Goal: Information Seeking & Learning: Learn about a topic

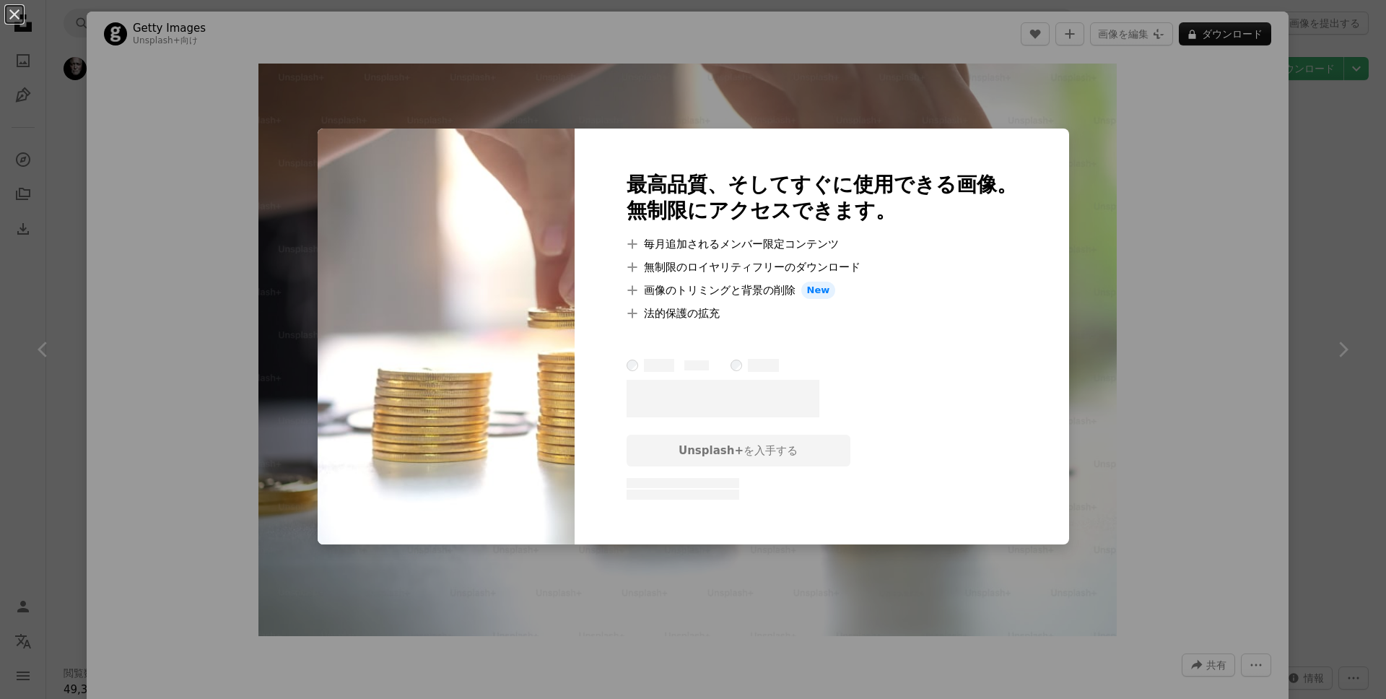
scroll to position [2335, 0]
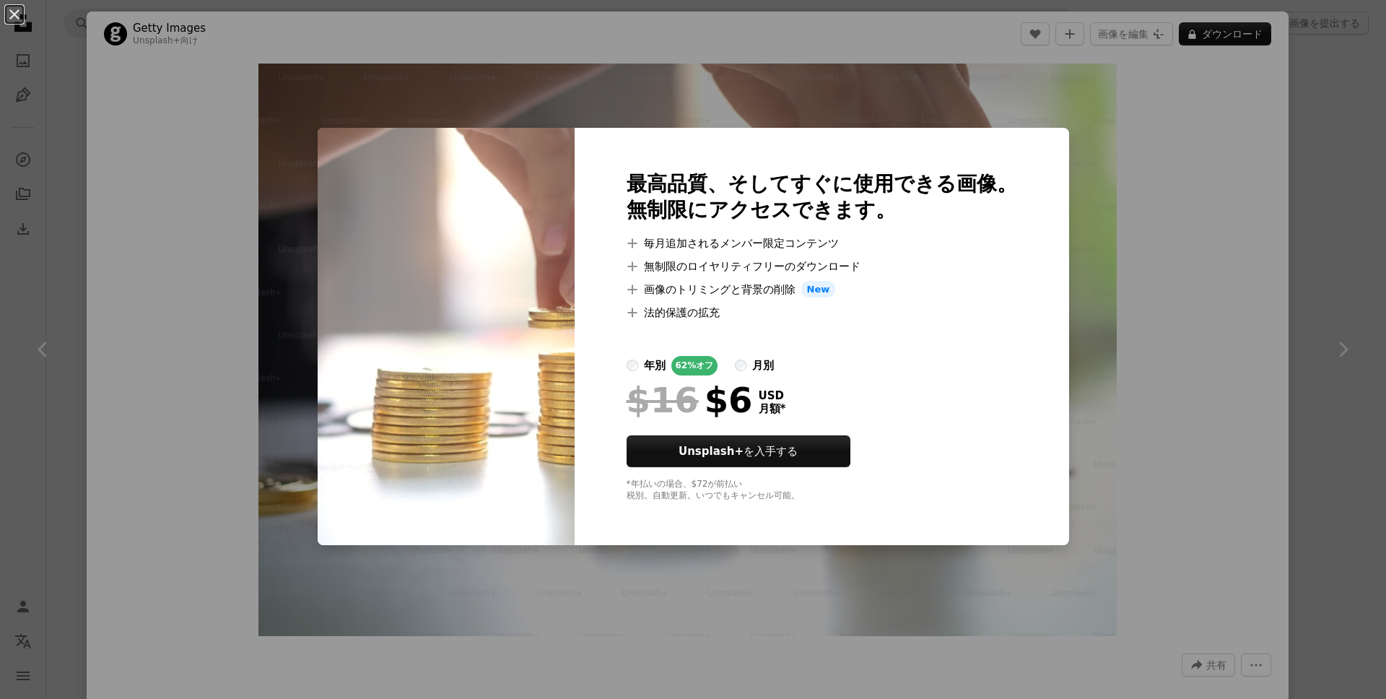
click at [1218, 173] on div "An X shape 最高品質、そしてすぐに使用できる画像。 無制限にアクセスできます。 A plus sign 毎月追加されるメンバー限定コンテンツ A p…" at bounding box center [693, 349] width 1386 height 699
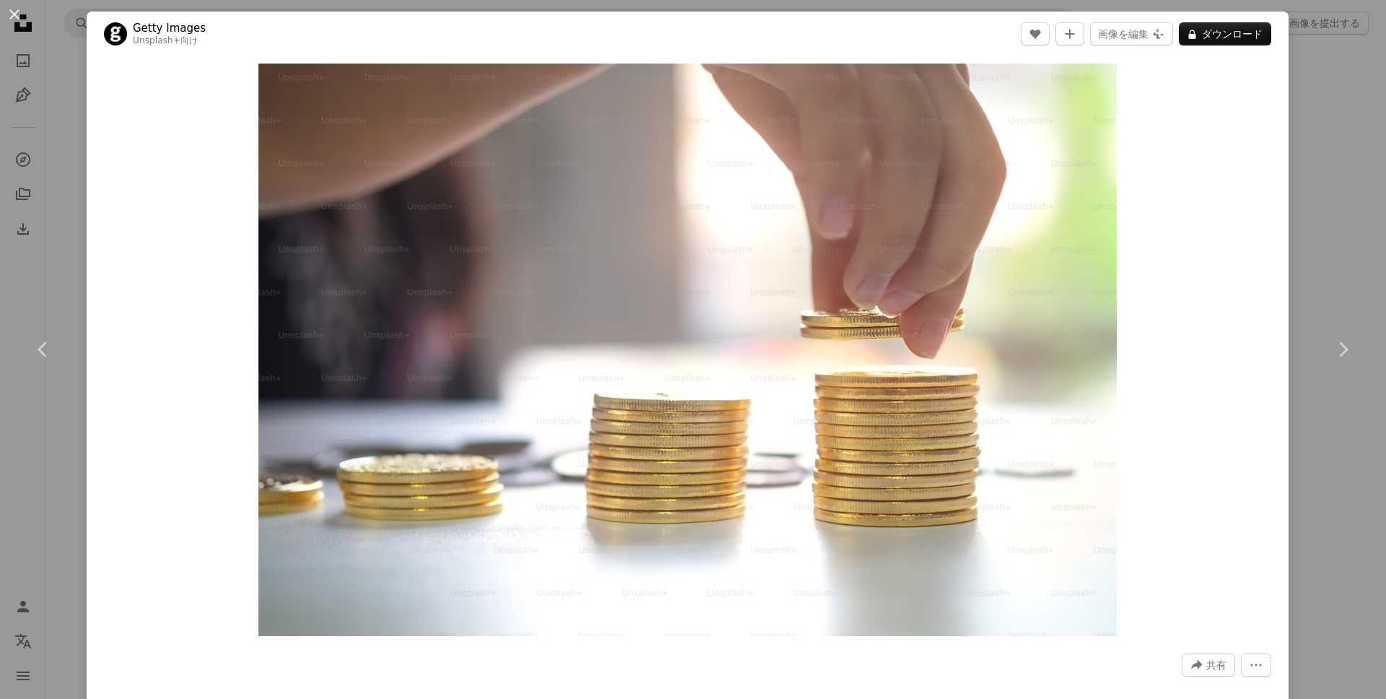
click at [1289, 155] on div "Zoom in" at bounding box center [688, 349] width 1202 height 587
click at [1328, 110] on div "An X shape Chevron left Chevron right Getty Images Unsplash+ 向け A heart A plus …" at bounding box center [693, 349] width 1386 height 699
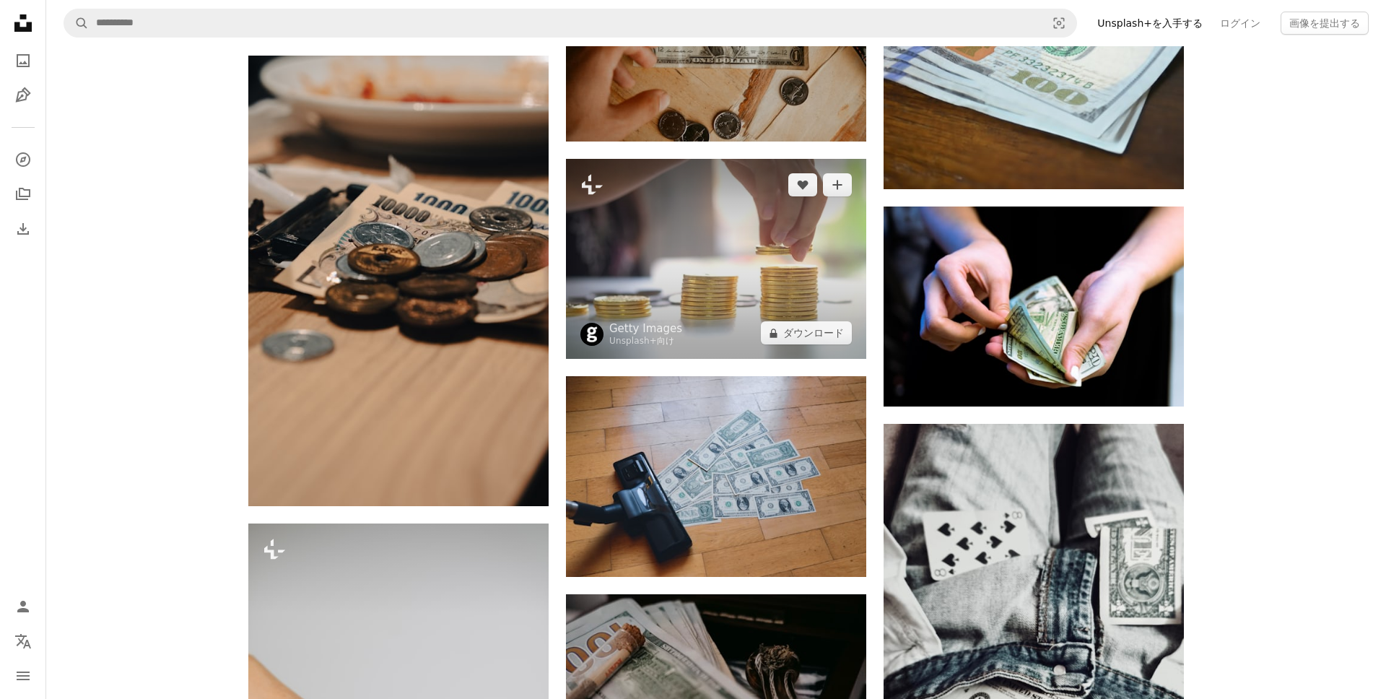
click at [739, 253] on img at bounding box center [716, 259] width 300 height 200
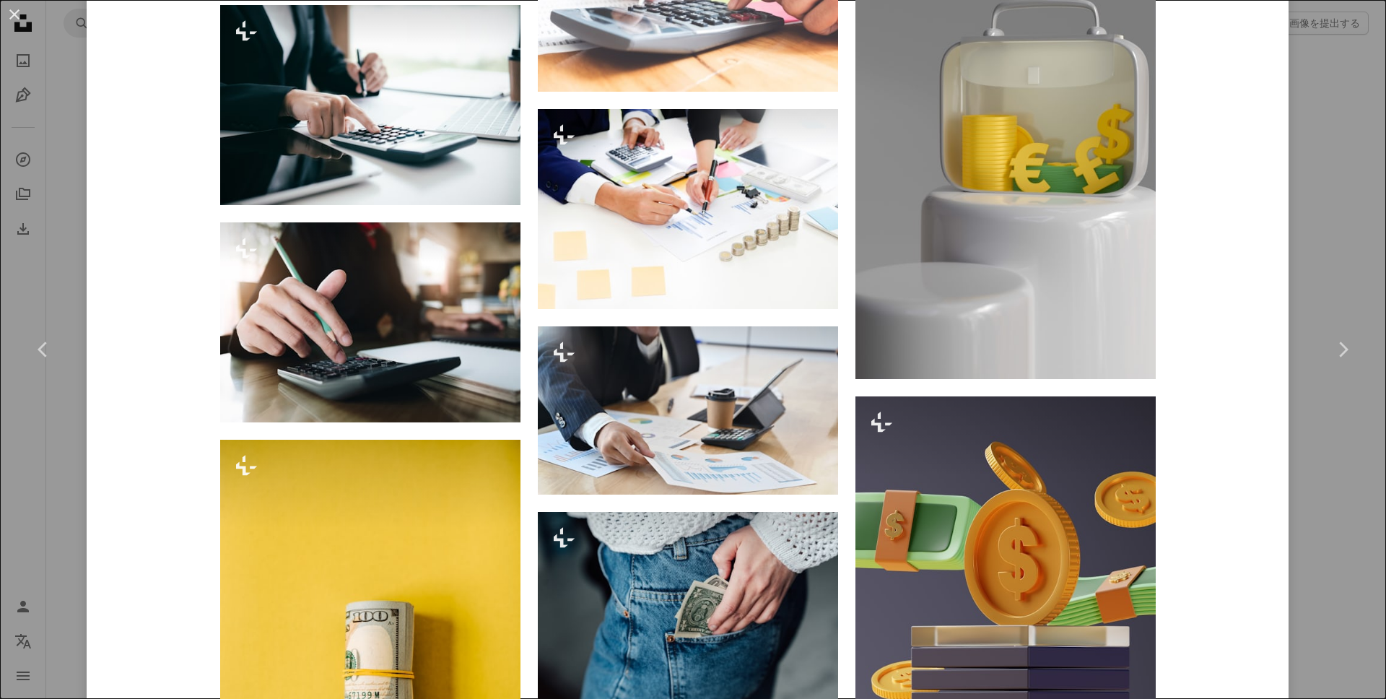
scroll to position [18263, 0]
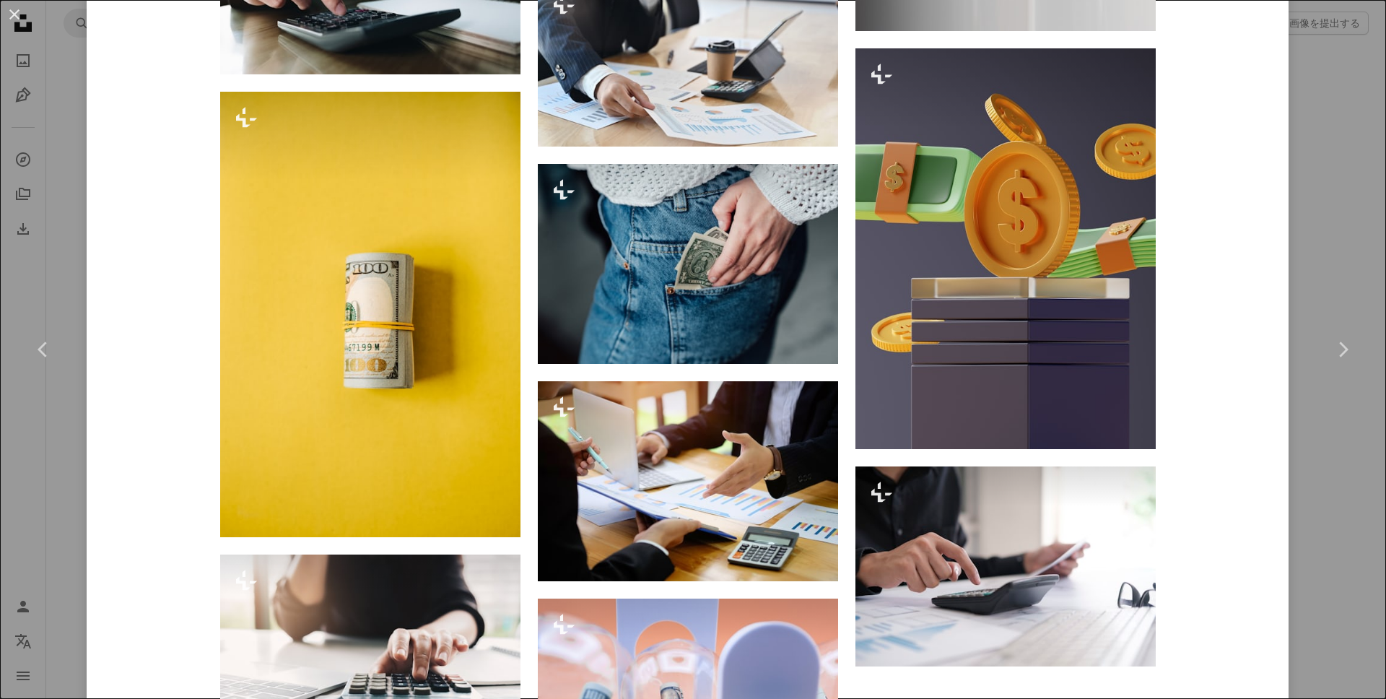
click at [1308, 255] on div "An X shape Chevron left Chevron right Getty Images Unsplash+ 向け A heart A plus …" at bounding box center [693, 349] width 1386 height 699
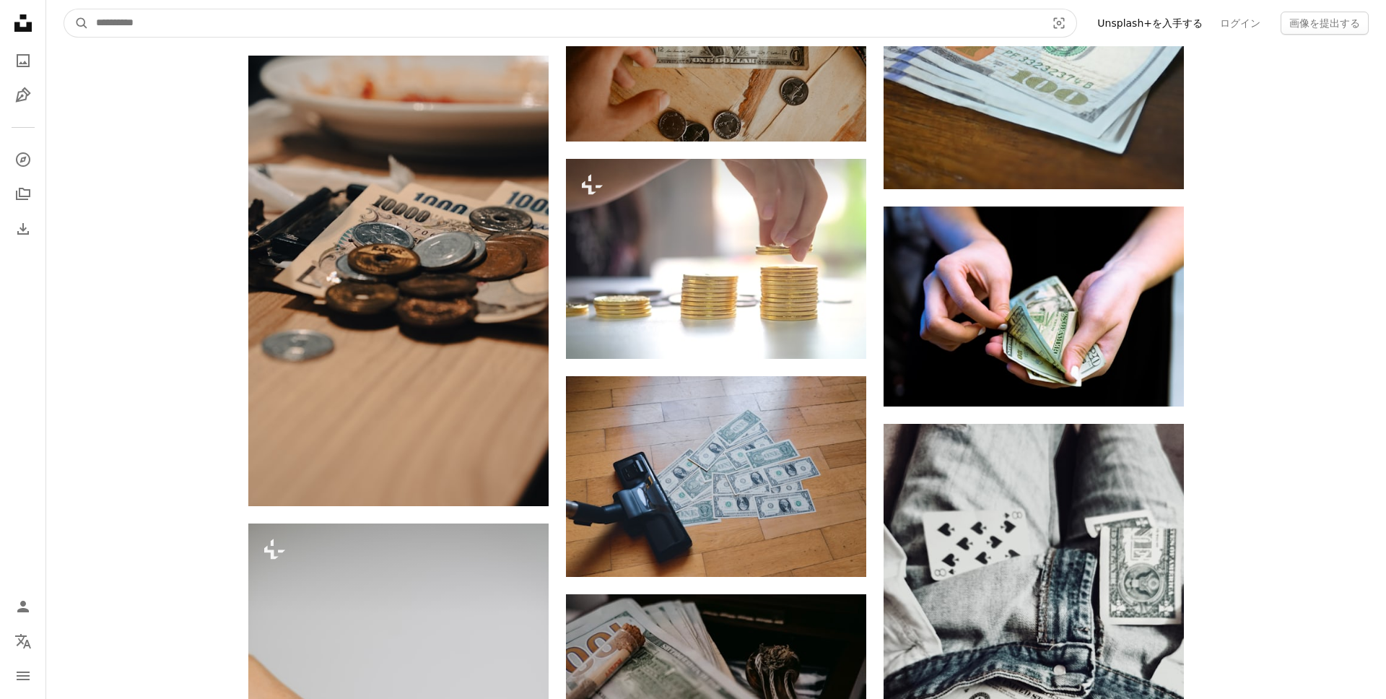
click at [253, 9] on input "サイト内でビジュアルを探す" at bounding box center [565, 22] width 953 height 27
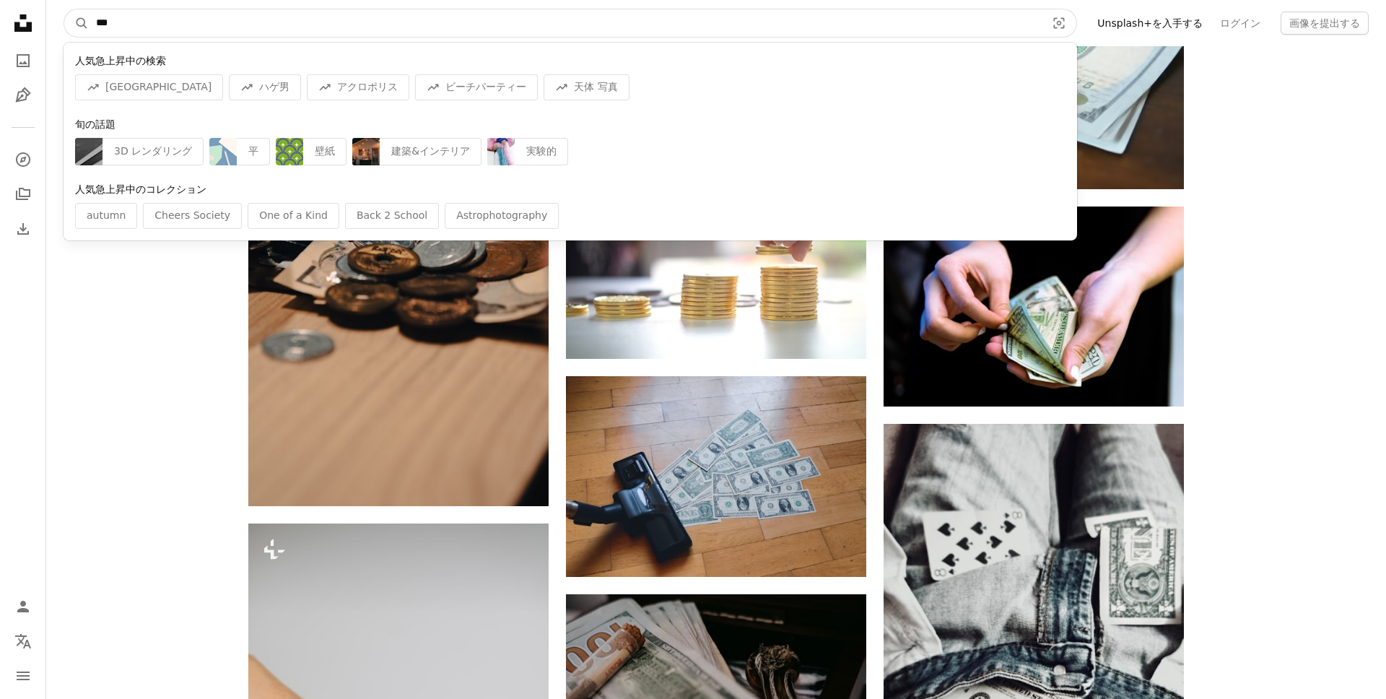
type input "**"
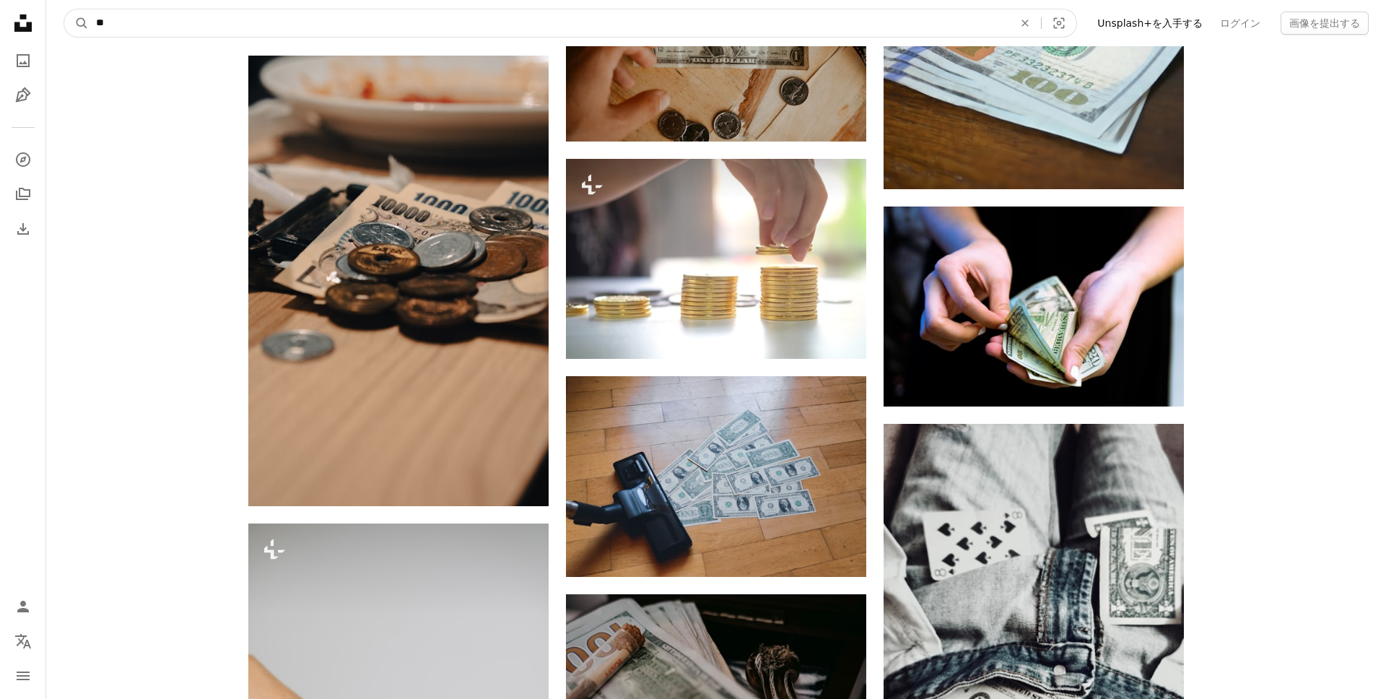
click button "A magnifying glass" at bounding box center [76, 22] width 25 height 27
